Goal: Find specific page/section: Find specific page/section

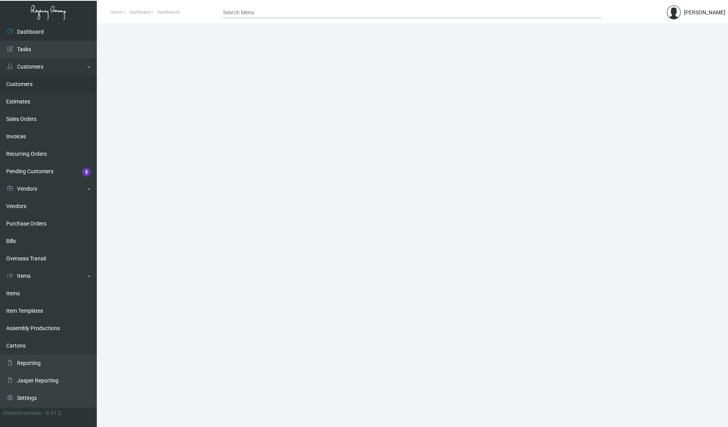
click at [20, 81] on link "Customers" at bounding box center [48, 83] width 97 height 17
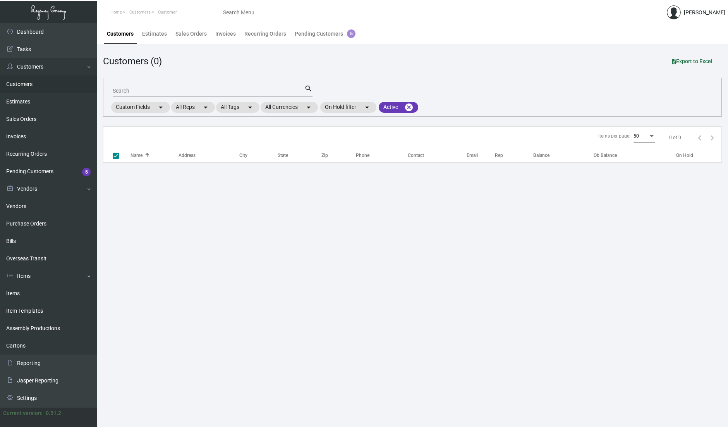
checkbox input "false"
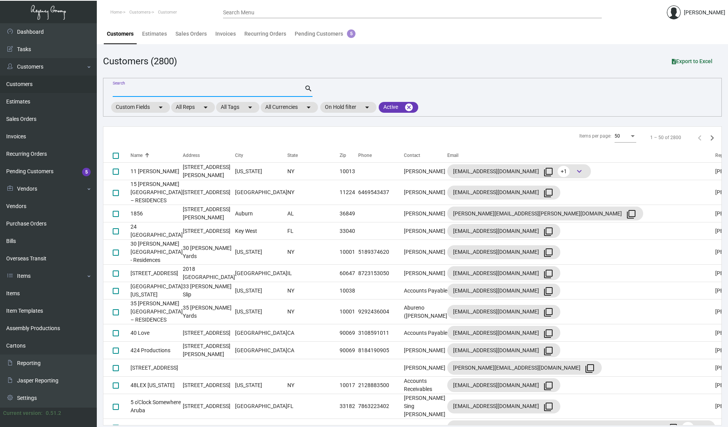
click at [237, 88] on input "Search" at bounding box center [209, 91] width 192 height 6
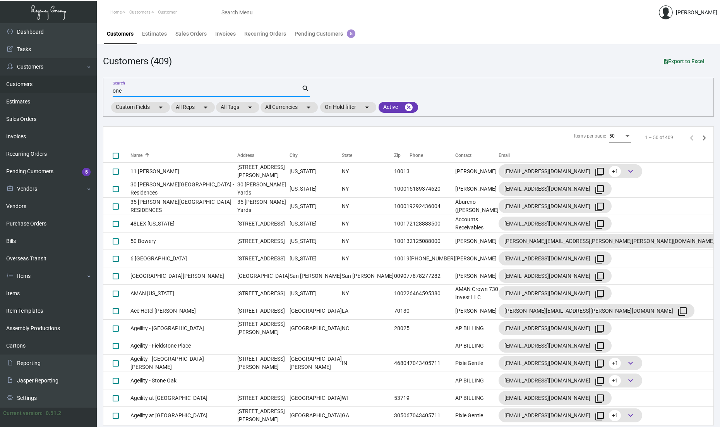
type input "one&"
checkbox input "true"
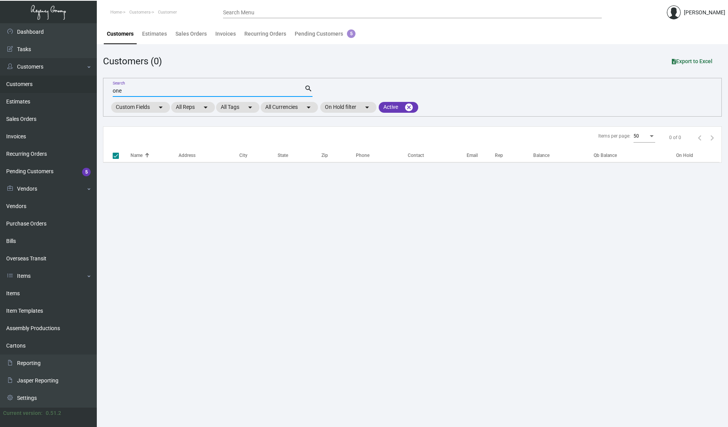
type input "one &"
checkbox input "false"
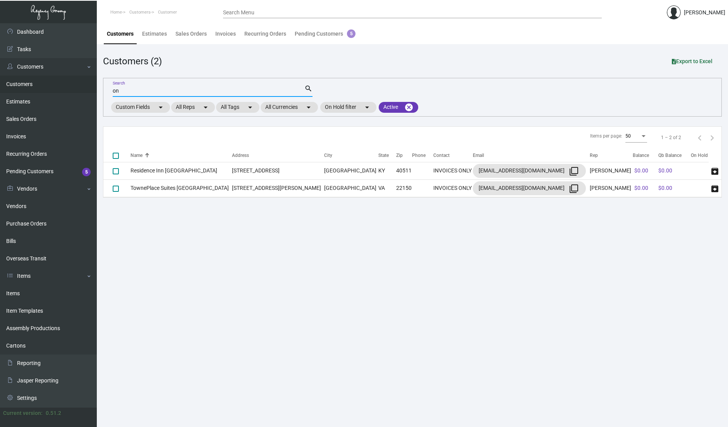
type input "o"
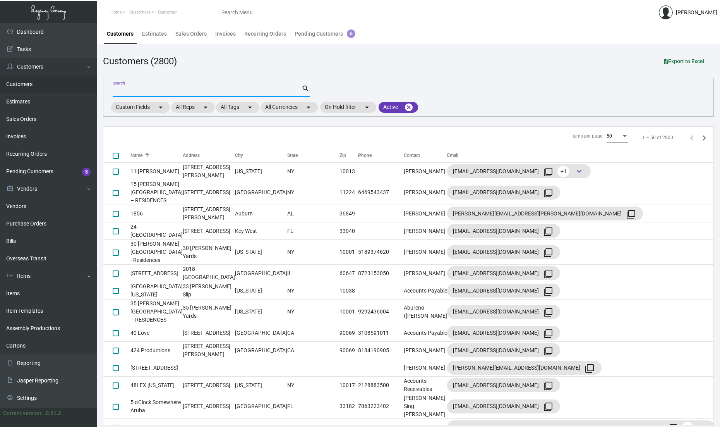
click at [132, 90] on input "Search" at bounding box center [207, 91] width 189 height 6
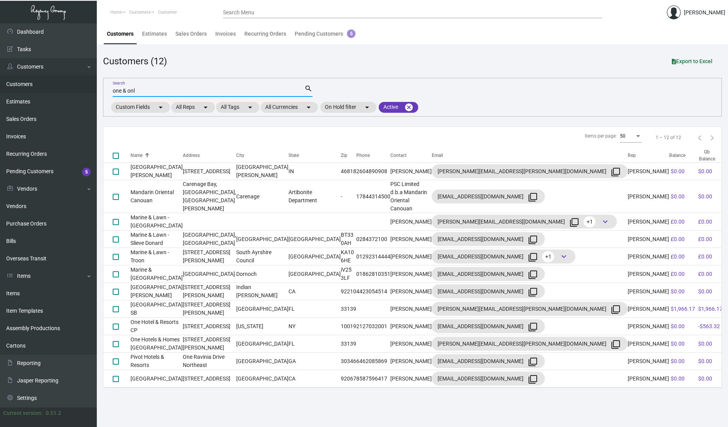
type input "one & only"
checkbox input "true"
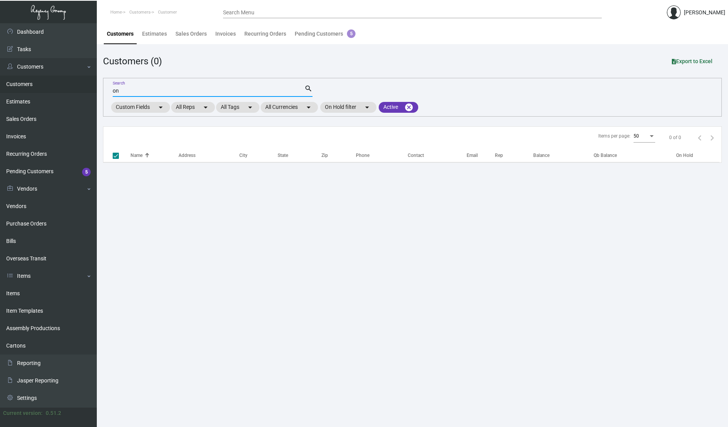
type input "o"
checkbox input "false"
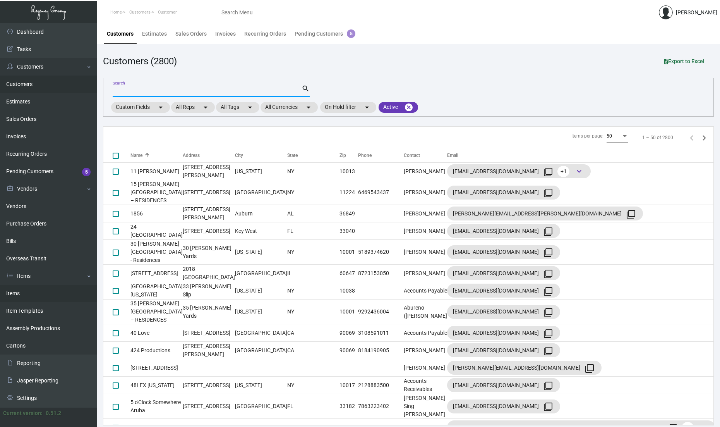
click at [14, 292] on link "Items" at bounding box center [48, 293] width 97 height 17
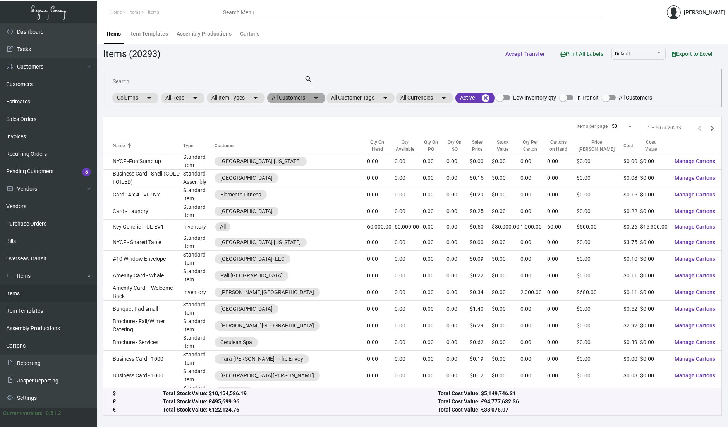
click at [321, 97] on mat-icon "arrow_drop_down" at bounding box center [315, 97] width 9 height 9
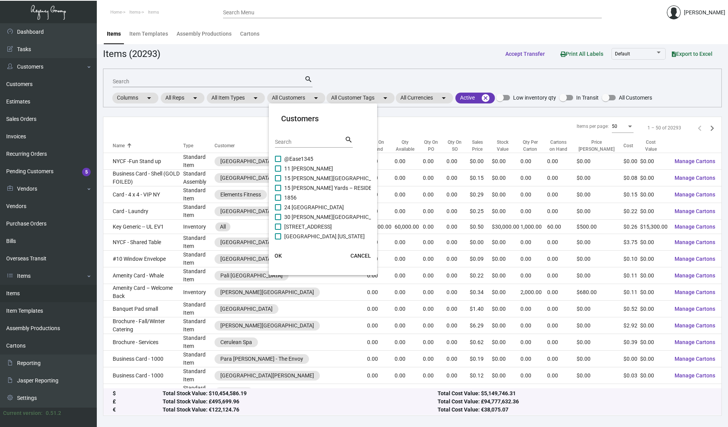
click at [297, 143] on input "Search" at bounding box center [310, 142] width 70 height 6
type input "One"
click at [363, 255] on span "CANCEL" at bounding box center [360, 255] width 21 height 6
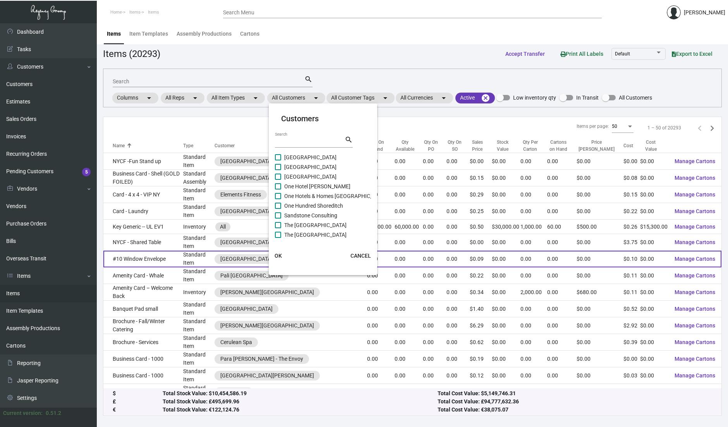
scroll to position [0, 0]
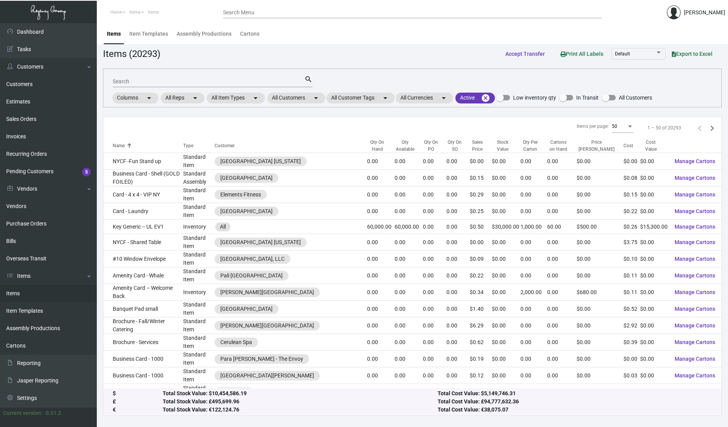
click at [362, 53] on div "Items (20293) Accept Transfer Print All Labels Default Export to Excel" at bounding box center [412, 53] width 619 height 14
click at [153, 79] on input "Search" at bounding box center [209, 82] width 192 height 6
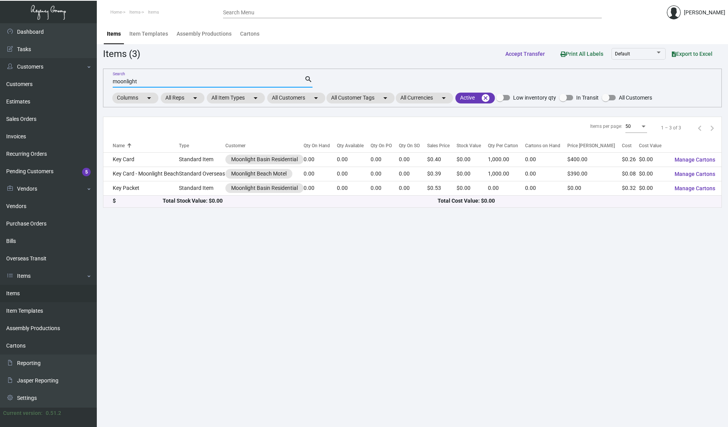
type input "moonlight"
